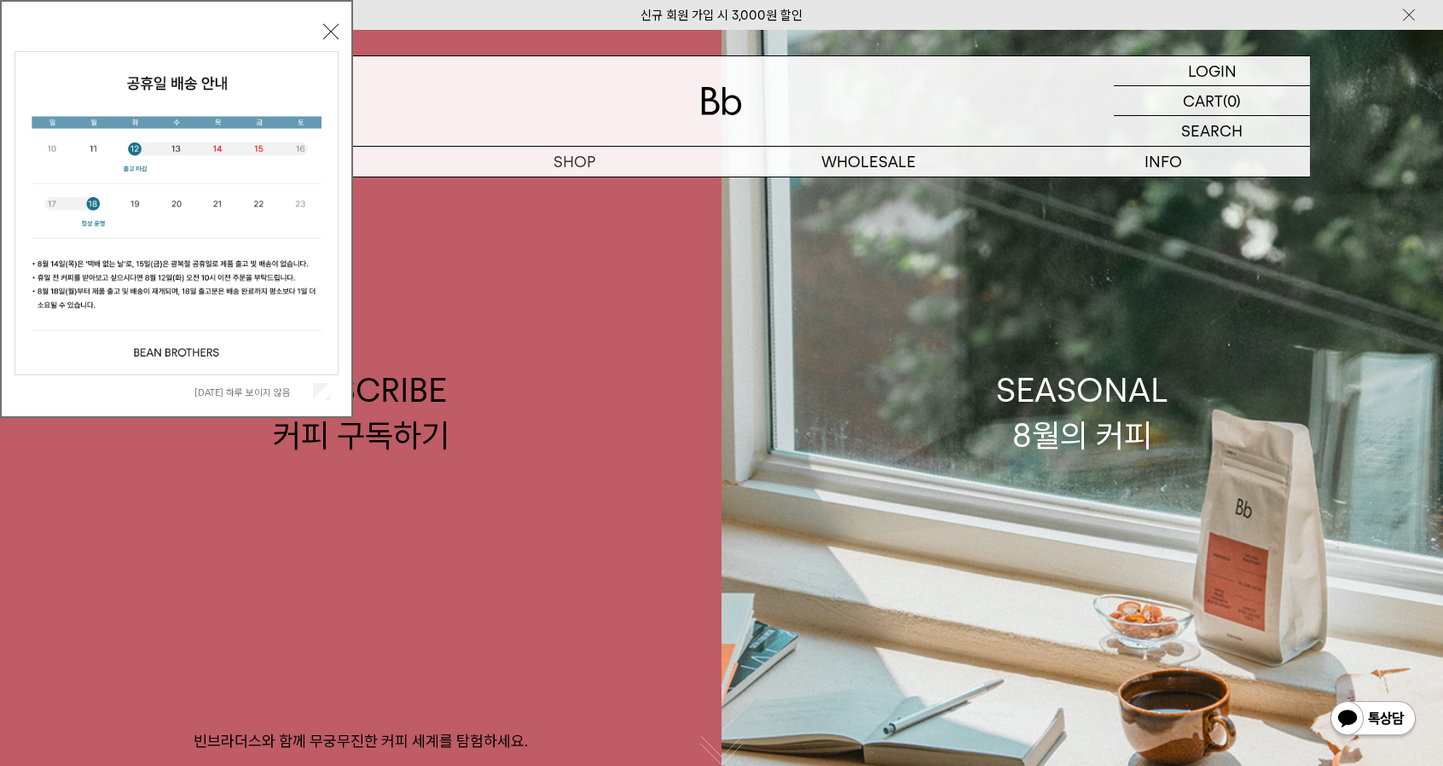
click at [333, 26] on button "닫기" at bounding box center [330, 31] width 15 height 15
click at [333, 26] on div "신규 회원 가입 시 3,000원 할인" at bounding box center [721, 15] width 1443 height 30
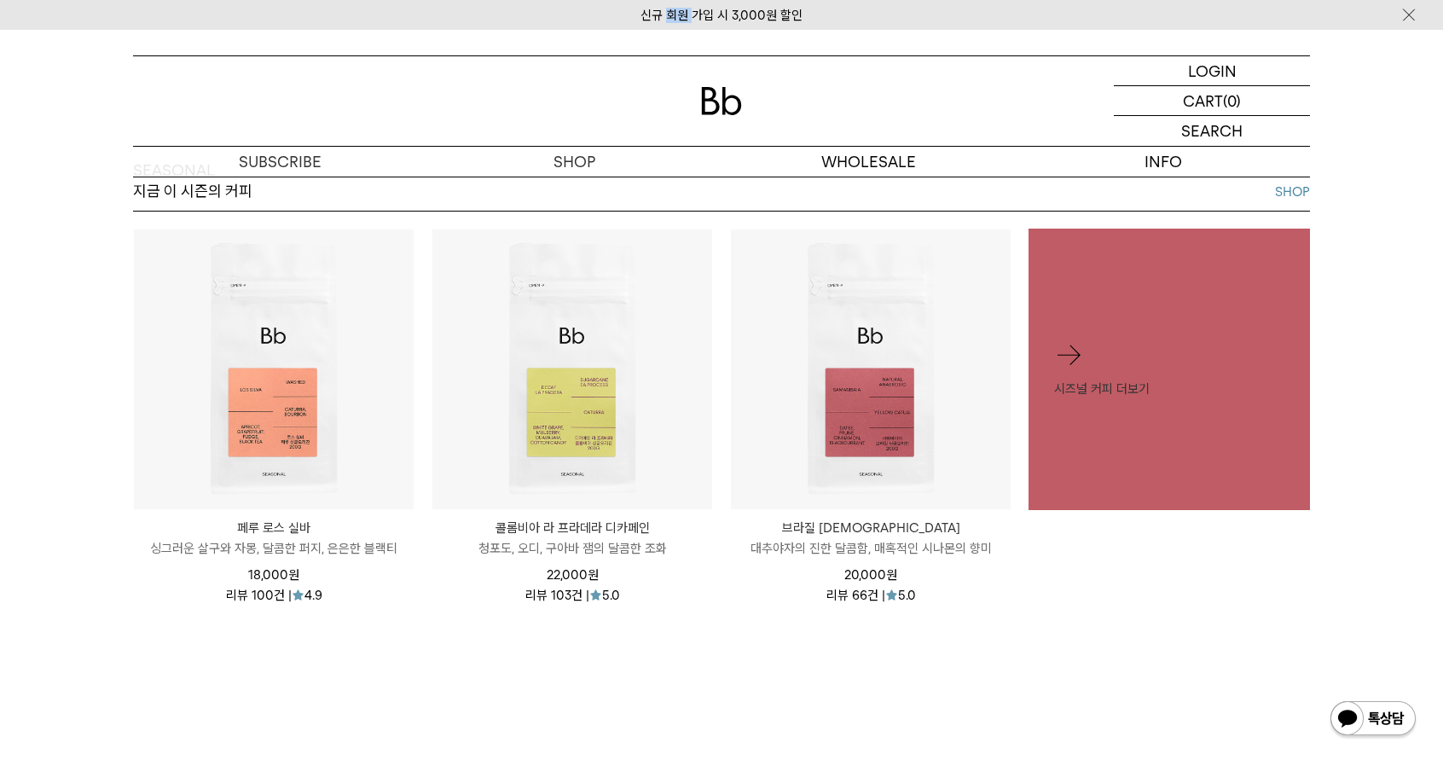
scroll to position [767, 0]
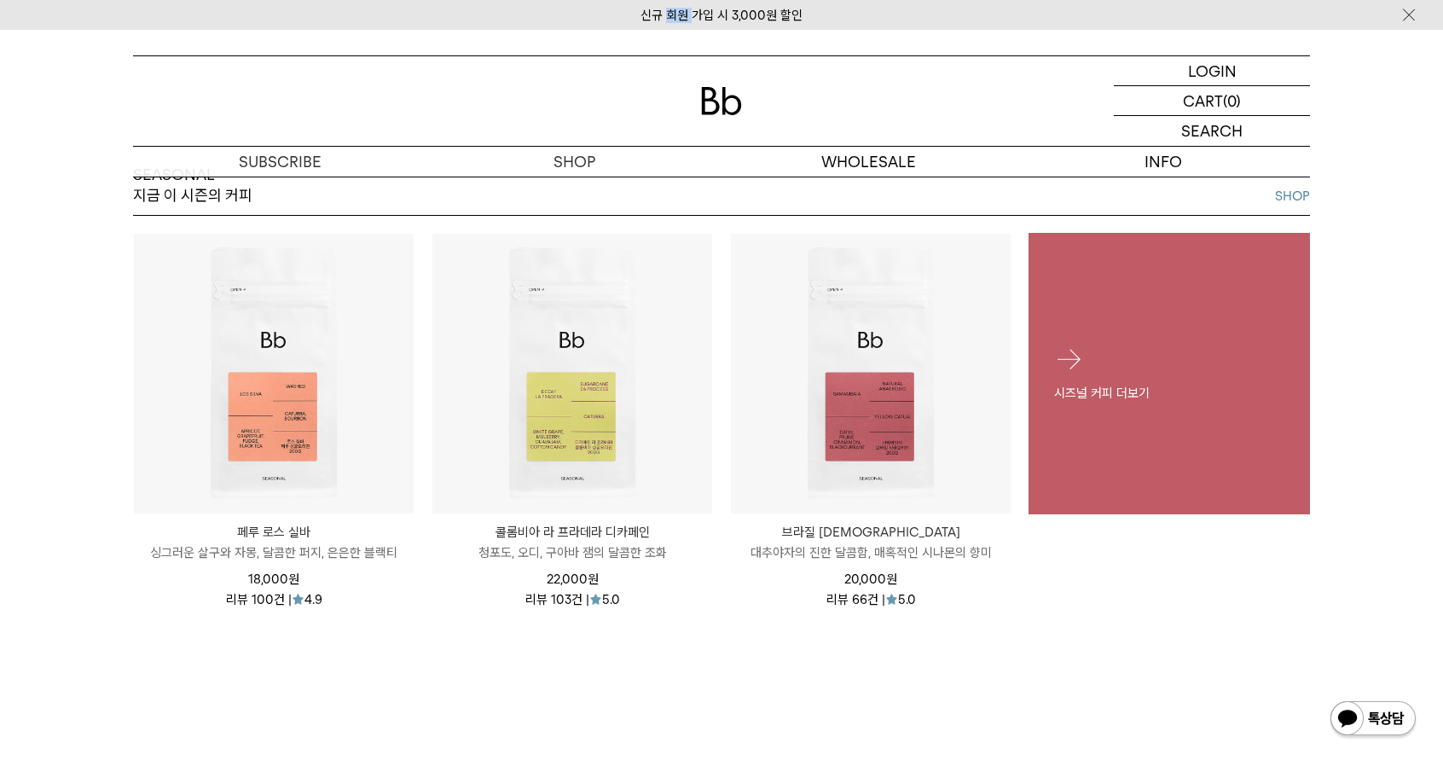
click at [1154, 344] on div "시즈널 커피 더보기" at bounding box center [1168, 373] width 281 height 110
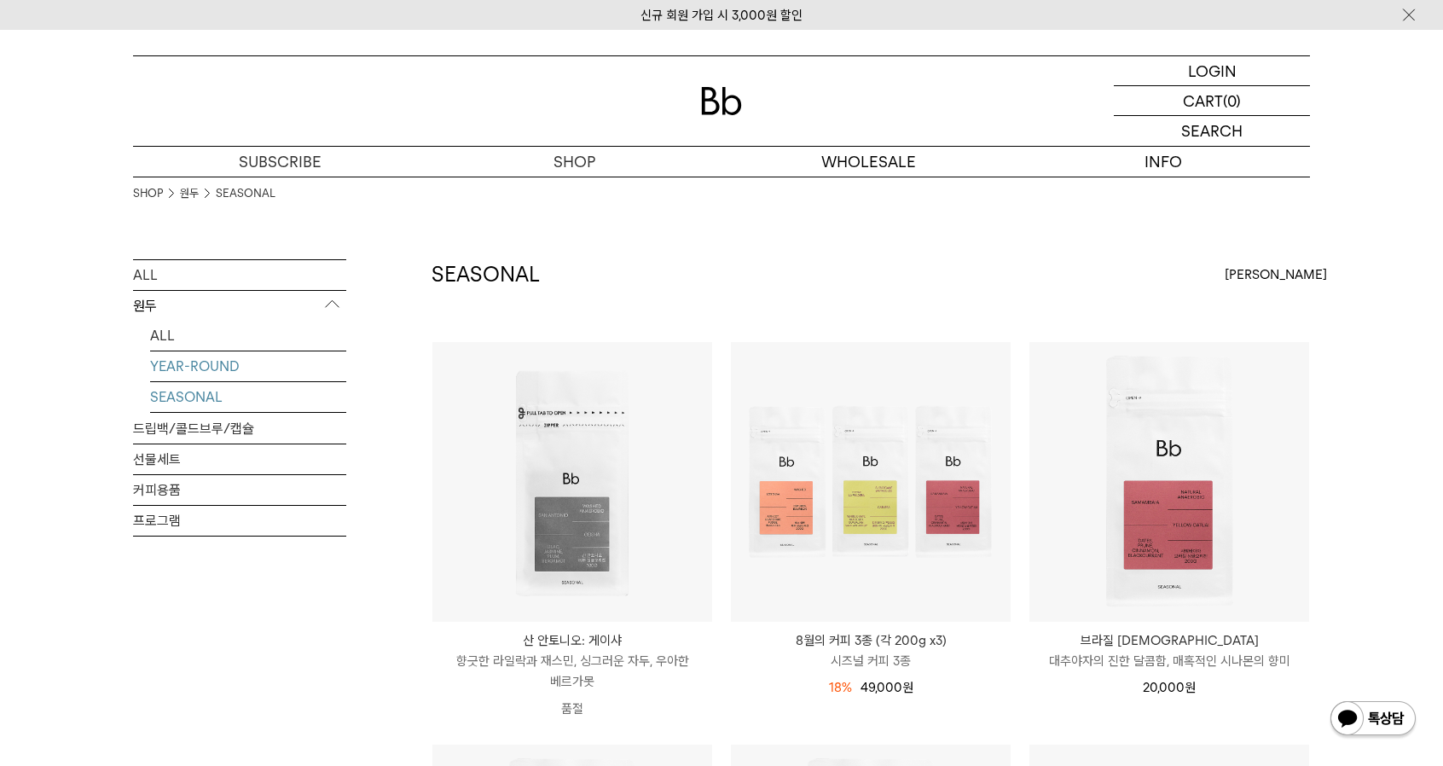
click at [182, 366] on link "YEAR-ROUND" at bounding box center [248, 366] width 196 height 30
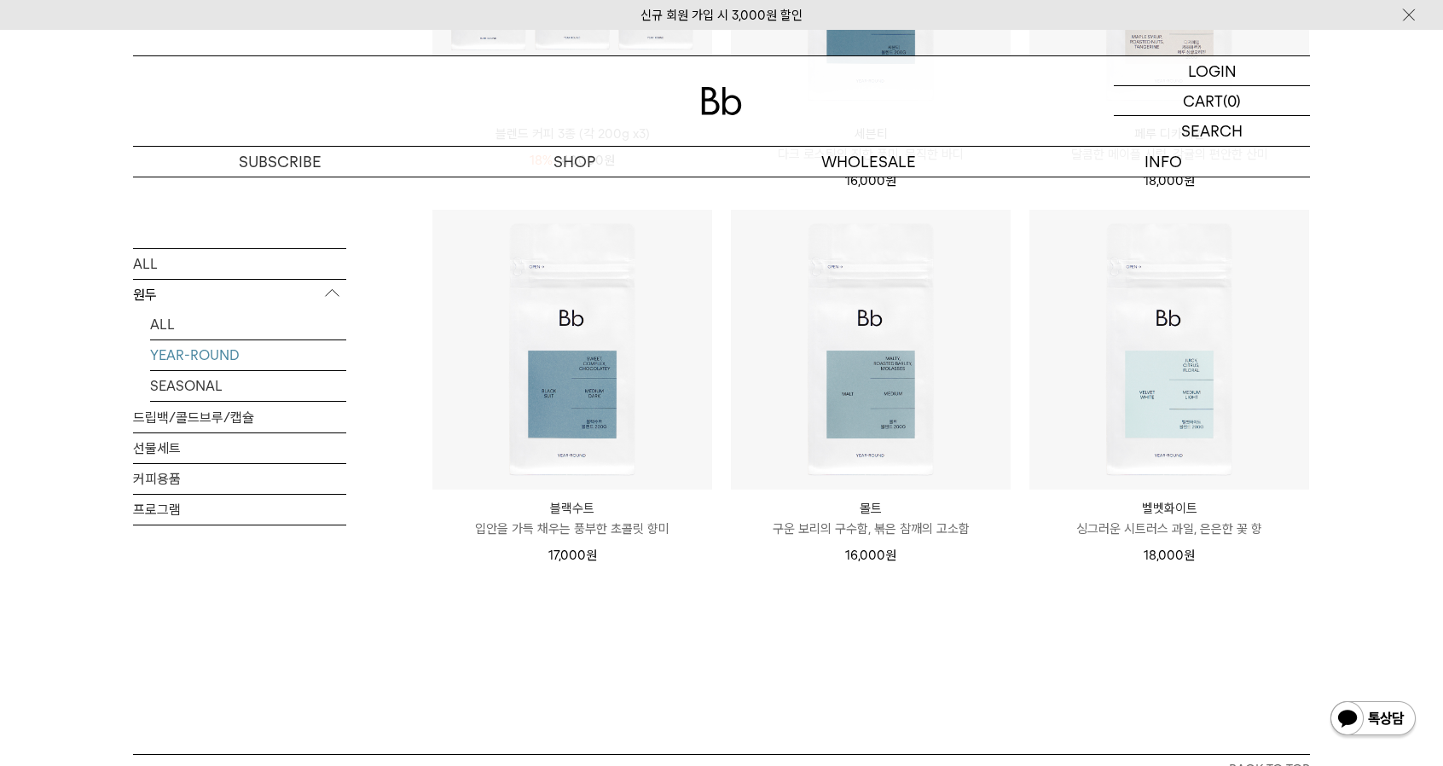
scroll to position [512, 0]
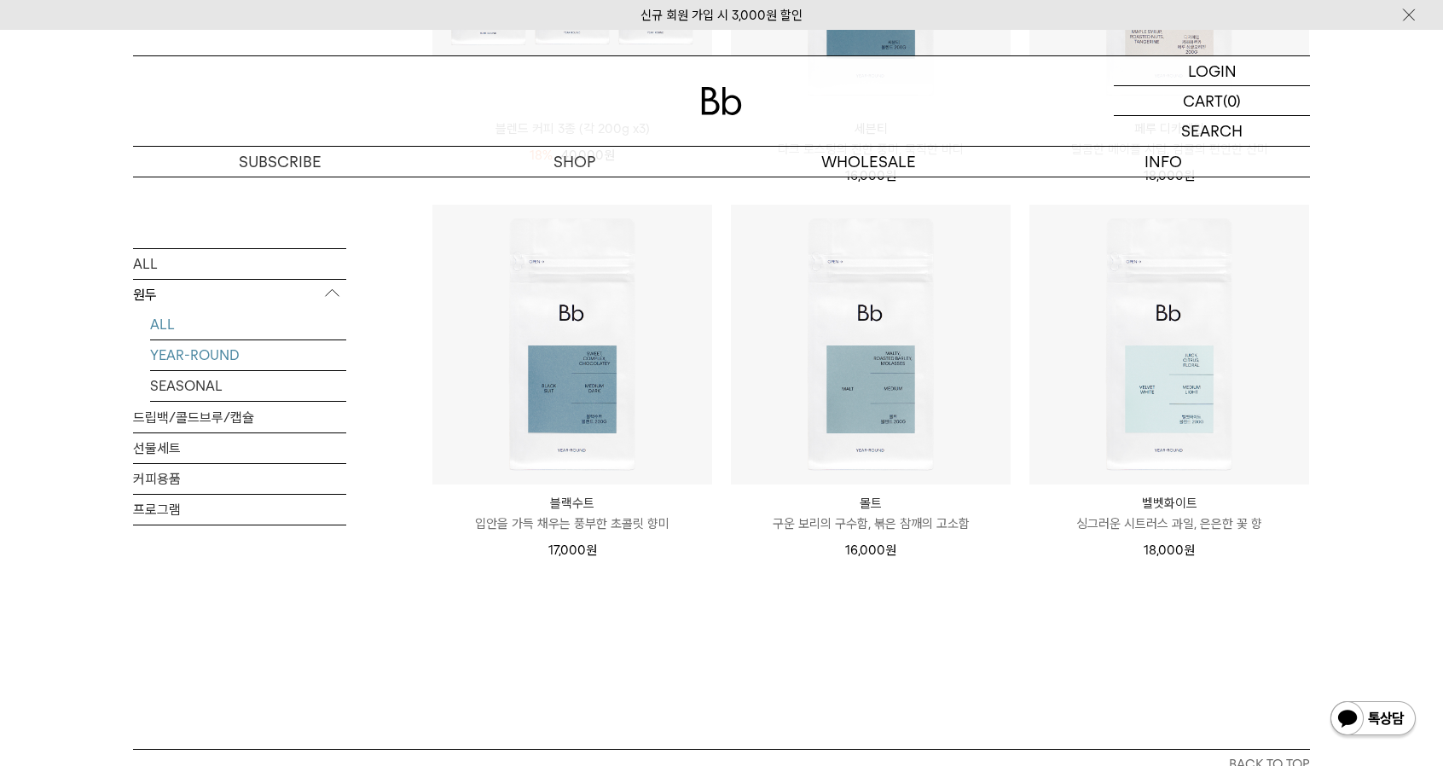
click at [200, 328] on body "신규 회원 가입 시 3,000원 할인 LOGIN 로그인 LOGIN 로그인 CART 장바구니 (0) SEARCH 검색 검색폼 ** 추천상품" at bounding box center [721, 295] width 1443 height 1555
click at [277, 317] on link "ALL" at bounding box center [248, 324] width 196 height 30
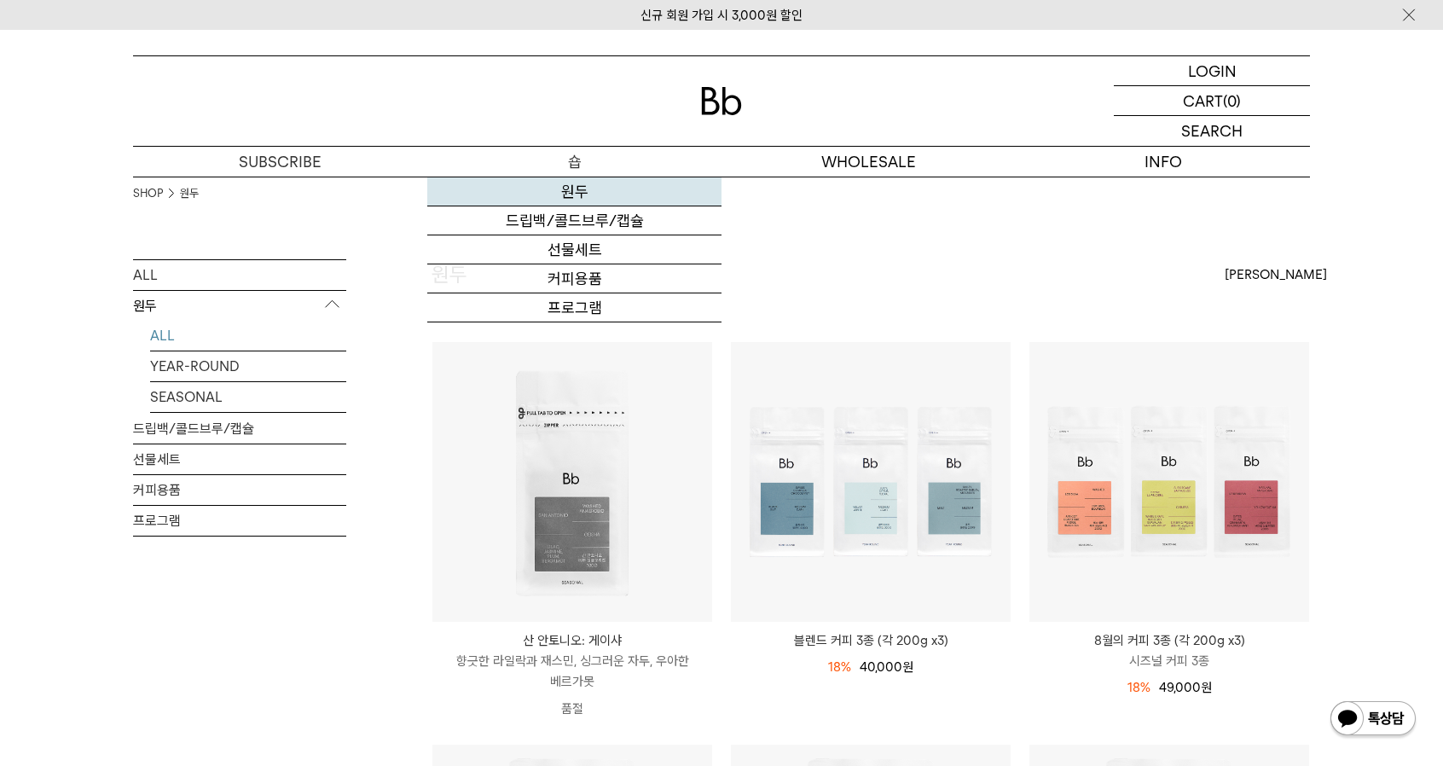
click at [581, 198] on link "원두" at bounding box center [574, 191] width 294 height 29
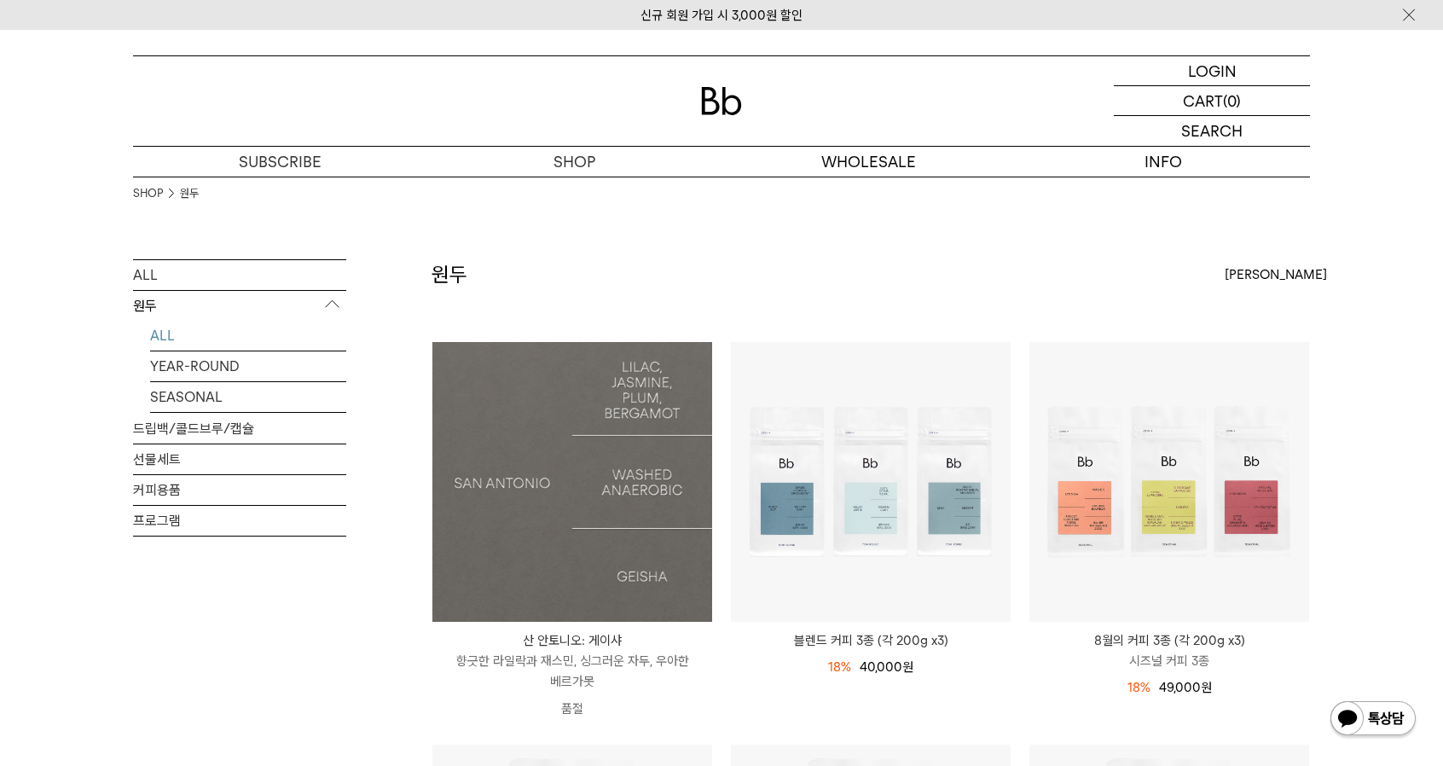
click at [503, 464] on img at bounding box center [572, 482] width 280 height 280
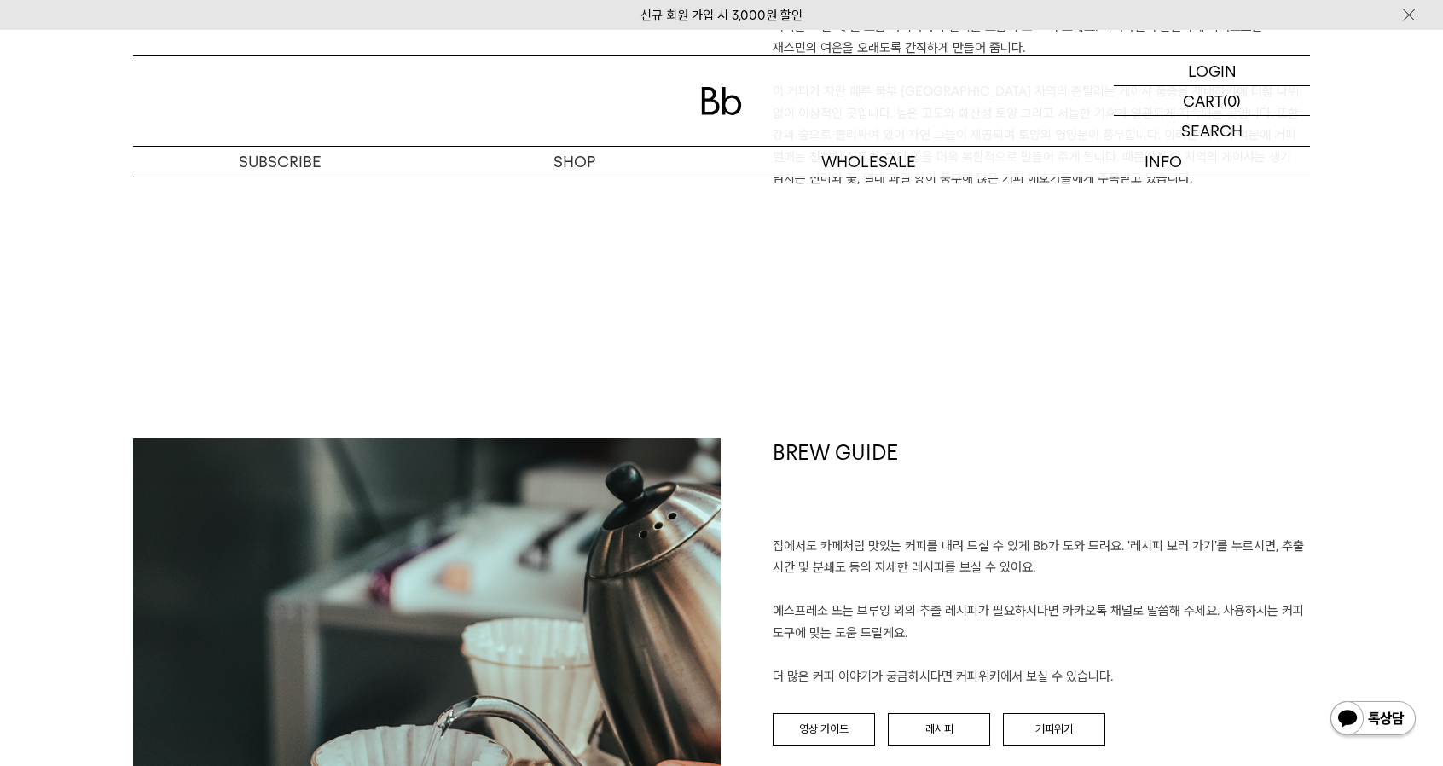
scroll to position [1705, 0]
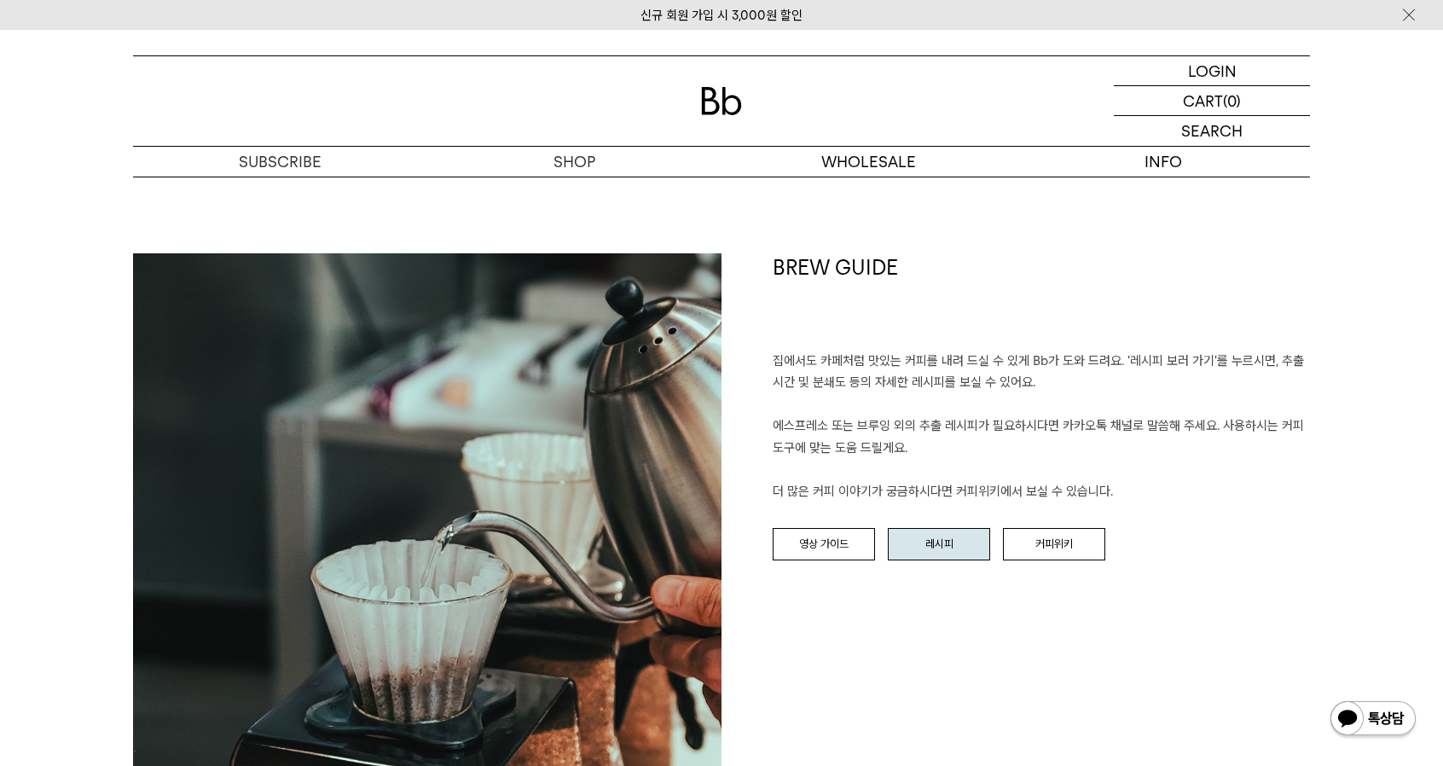
click at [950, 544] on link "레시피" at bounding box center [939, 544] width 102 height 32
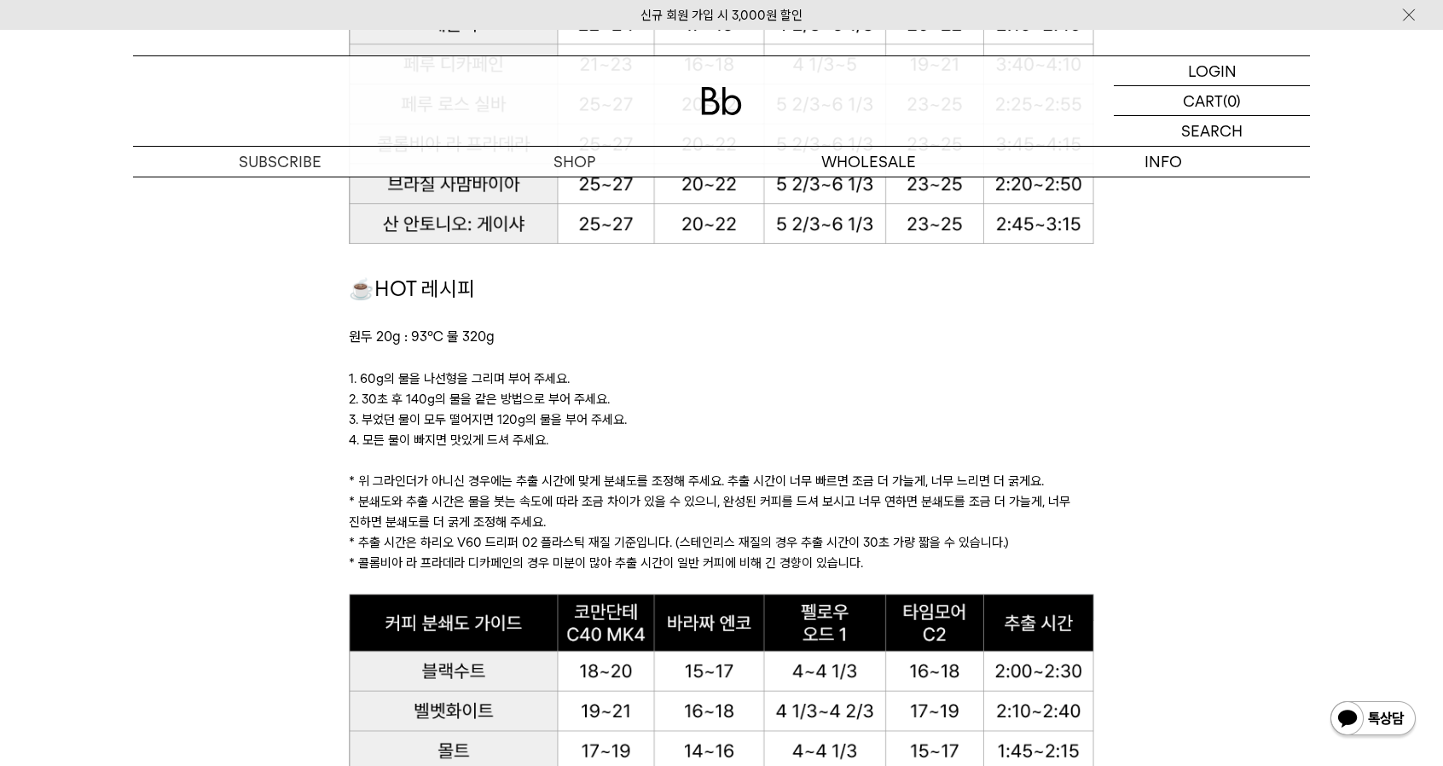
scroll to position [1620, 0]
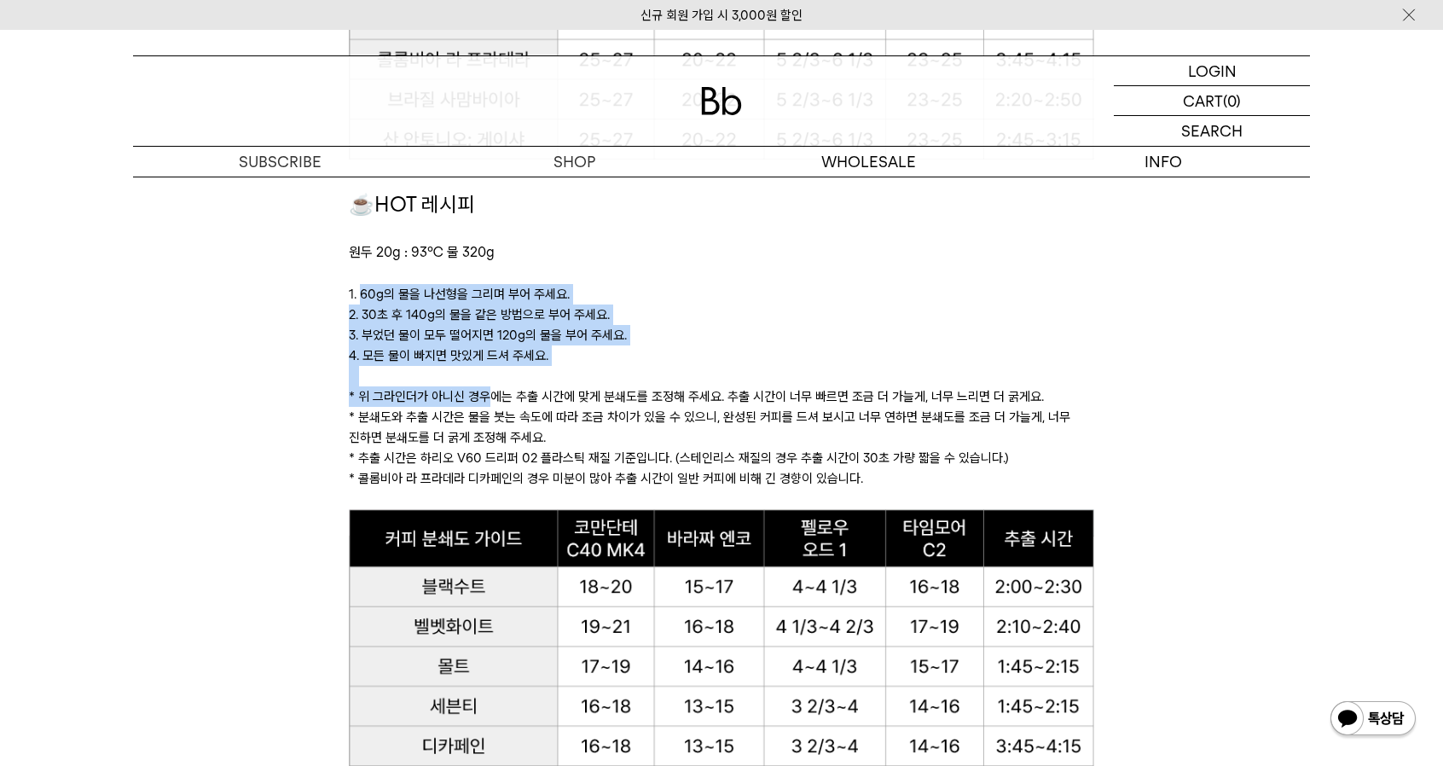
drag, startPoint x: 363, startPoint y: 298, endPoint x: 483, endPoint y: 403, distance: 158.9
click at [483, 397] on div "☕HOT 레시피 원두 20g : 93℃ 물 320g 1. 60g의 물을 나선형을 그리며 부어 주세요. 2. 30초 후 140g의 물을 같은 방…" at bounding box center [721, 348] width 744 height 321
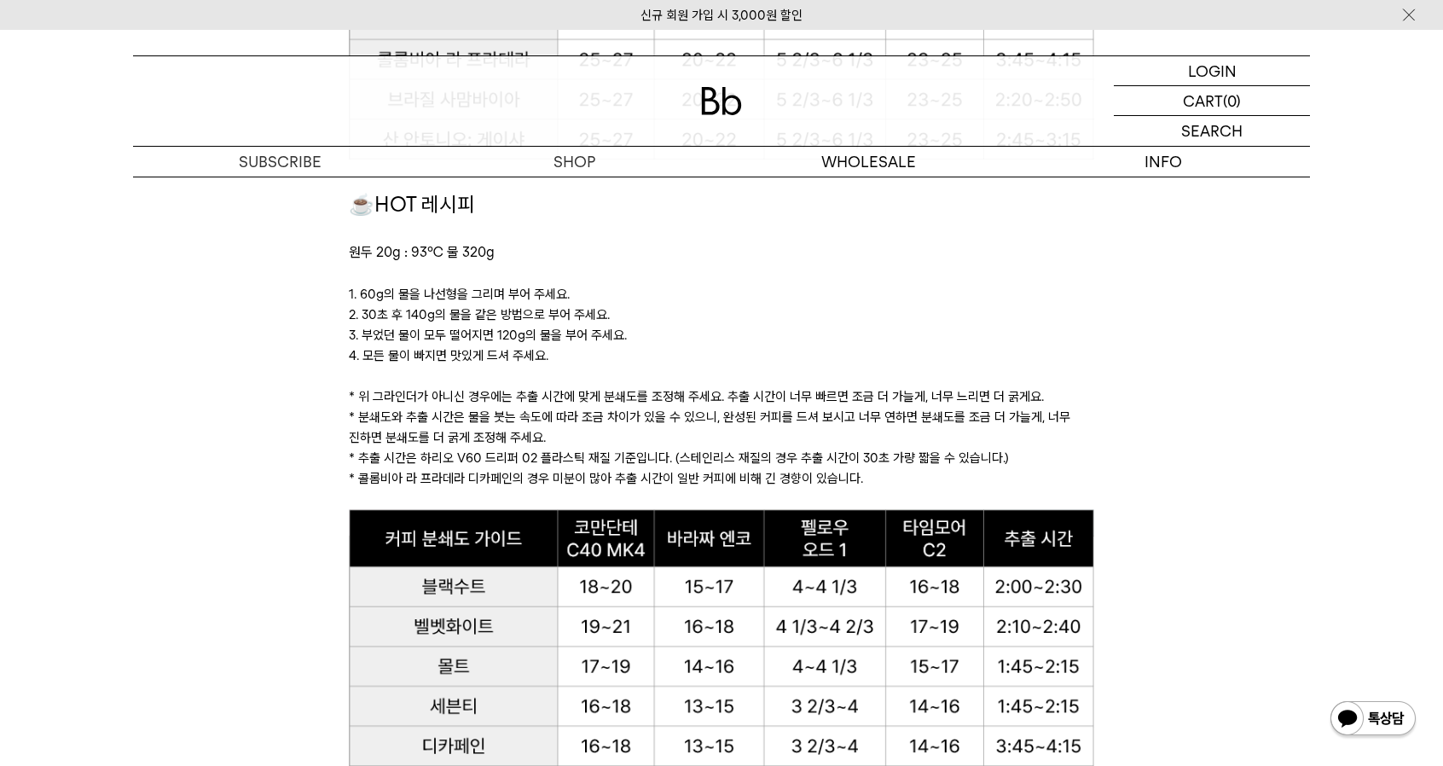
click at [470, 454] on p "* 추출 시간은 하리오 V60 드리퍼 02 플라스틱 재질 기준입니다. (스테인리스 재질의 경우 추출 시간이 30초 가량 짧을 수 있습니다.)" at bounding box center [721, 458] width 744 height 20
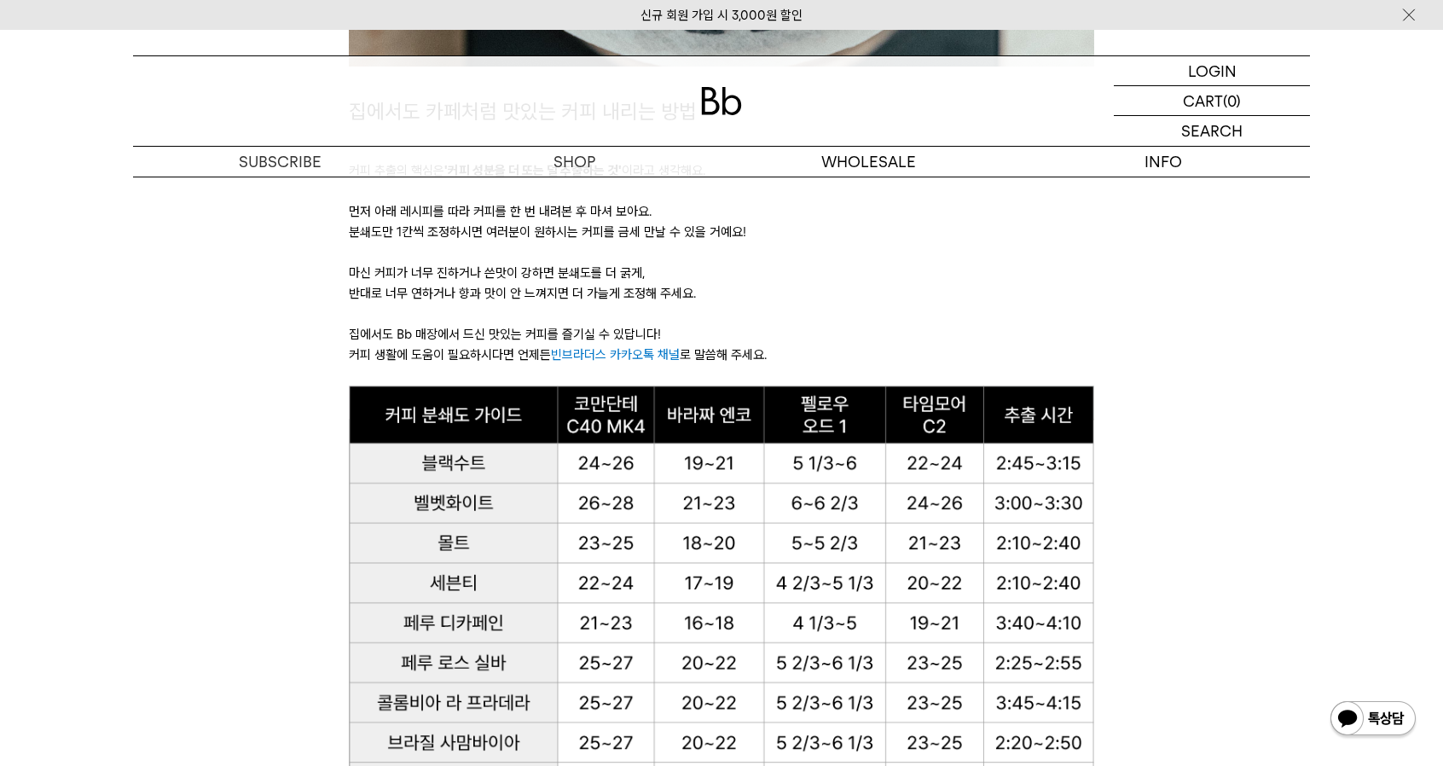
scroll to position [682, 0]
